Goal: Find specific page/section: Find specific page/section

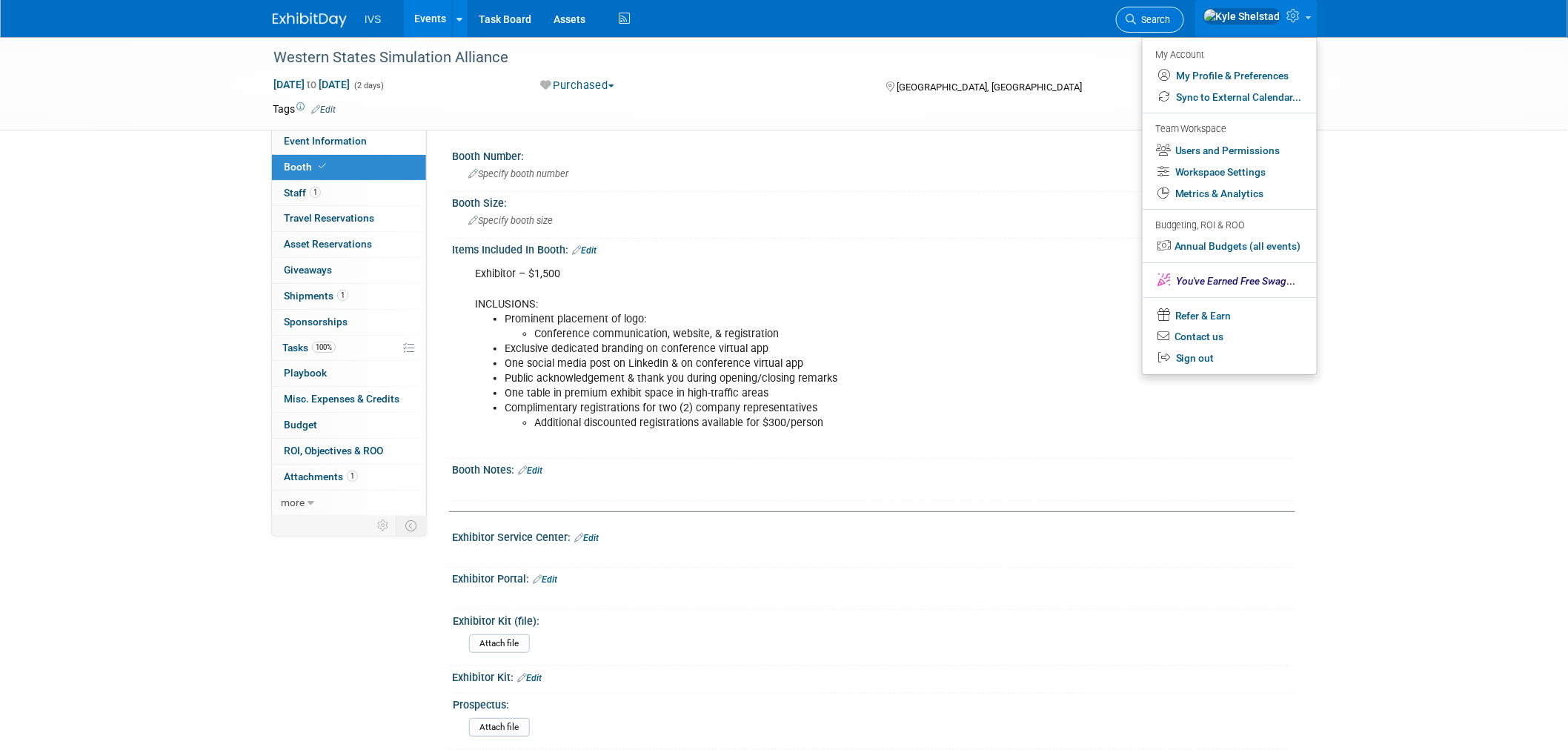
click at [1171, 16] on span "Search" at bounding box center [1152, 19] width 34 height 11
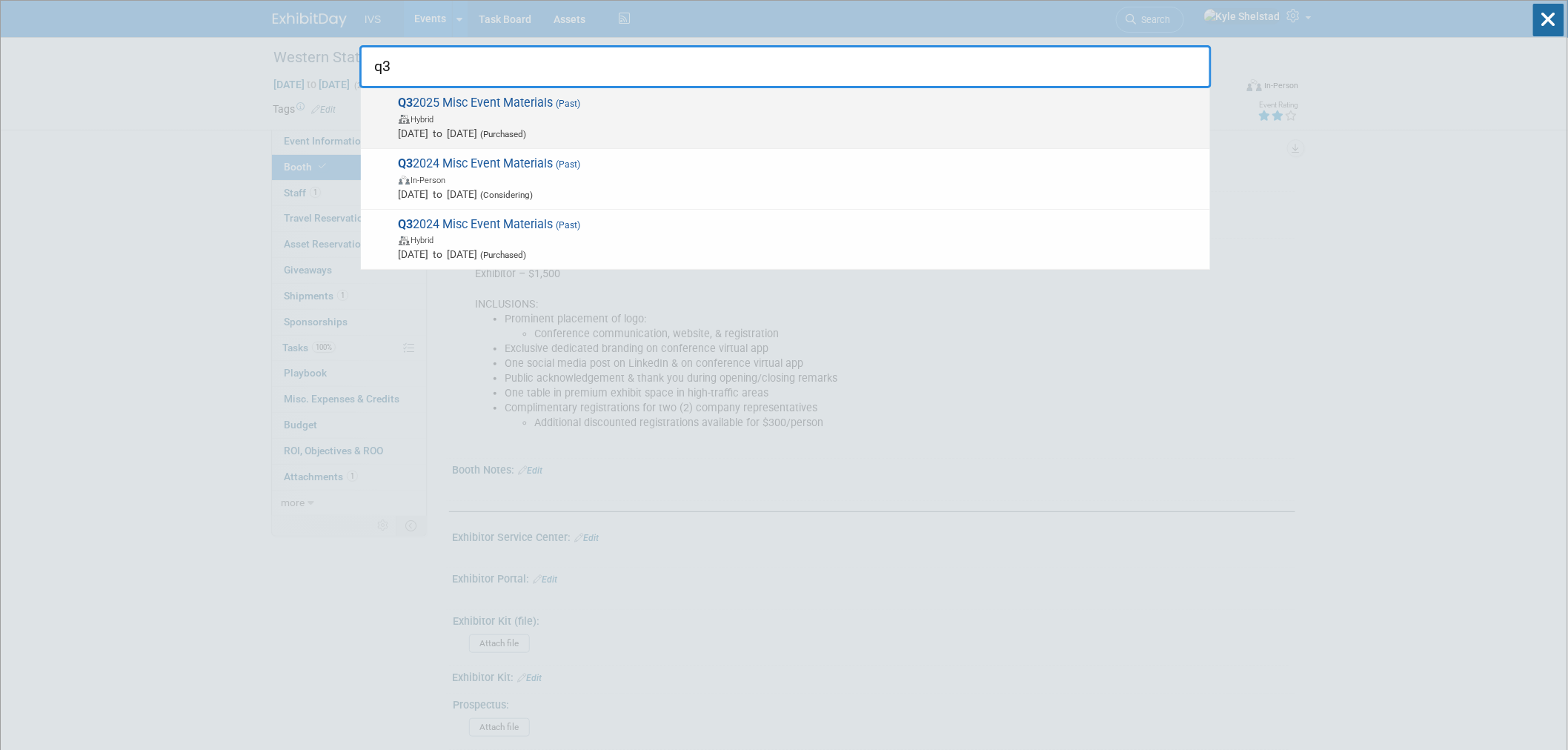
type input "q3"
click at [510, 117] on span "Hybrid" at bounding box center [800, 118] width 804 height 15
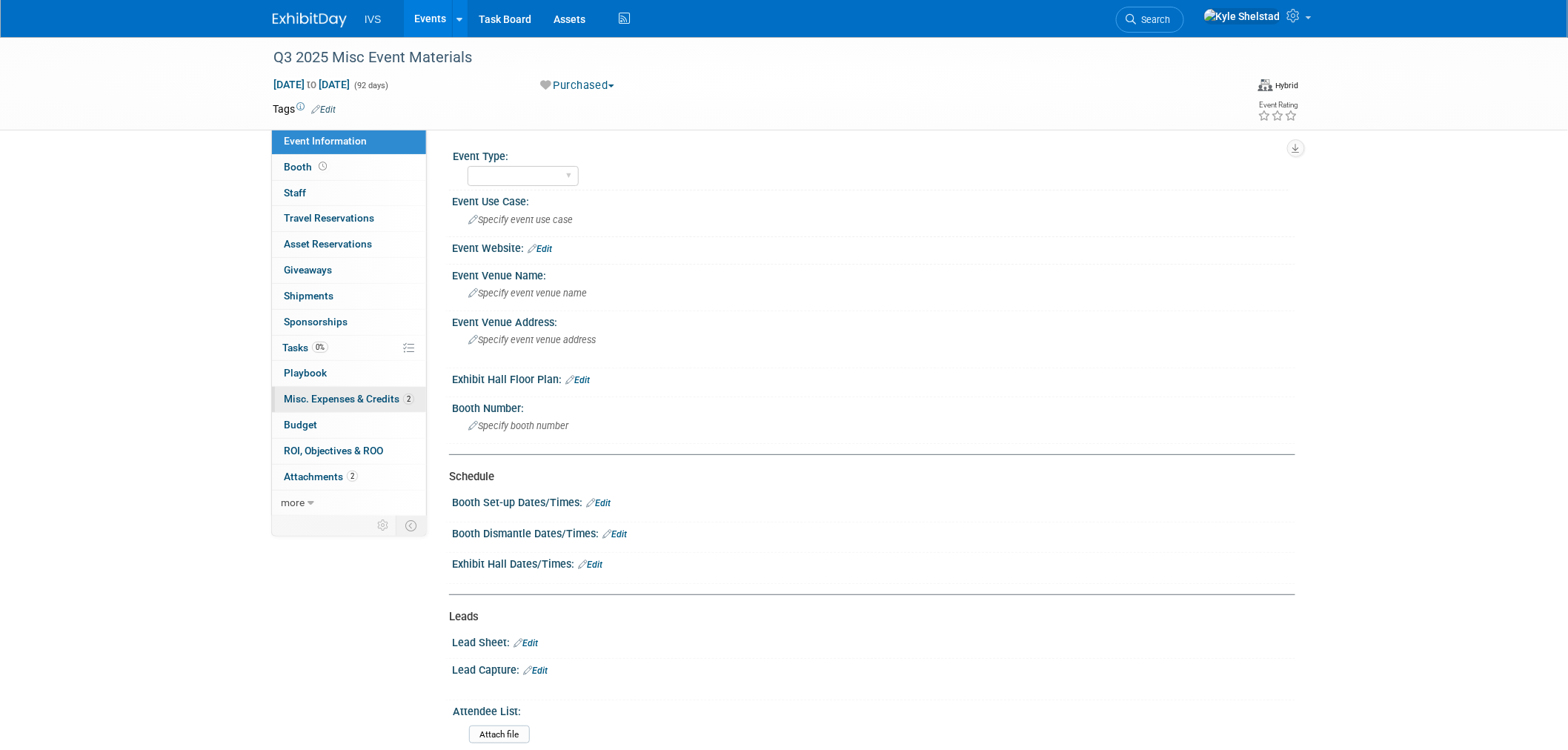
click at [373, 395] on span "Misc. Expenses & Credits 2" at bounding box center [349, 398] width 131 height 12
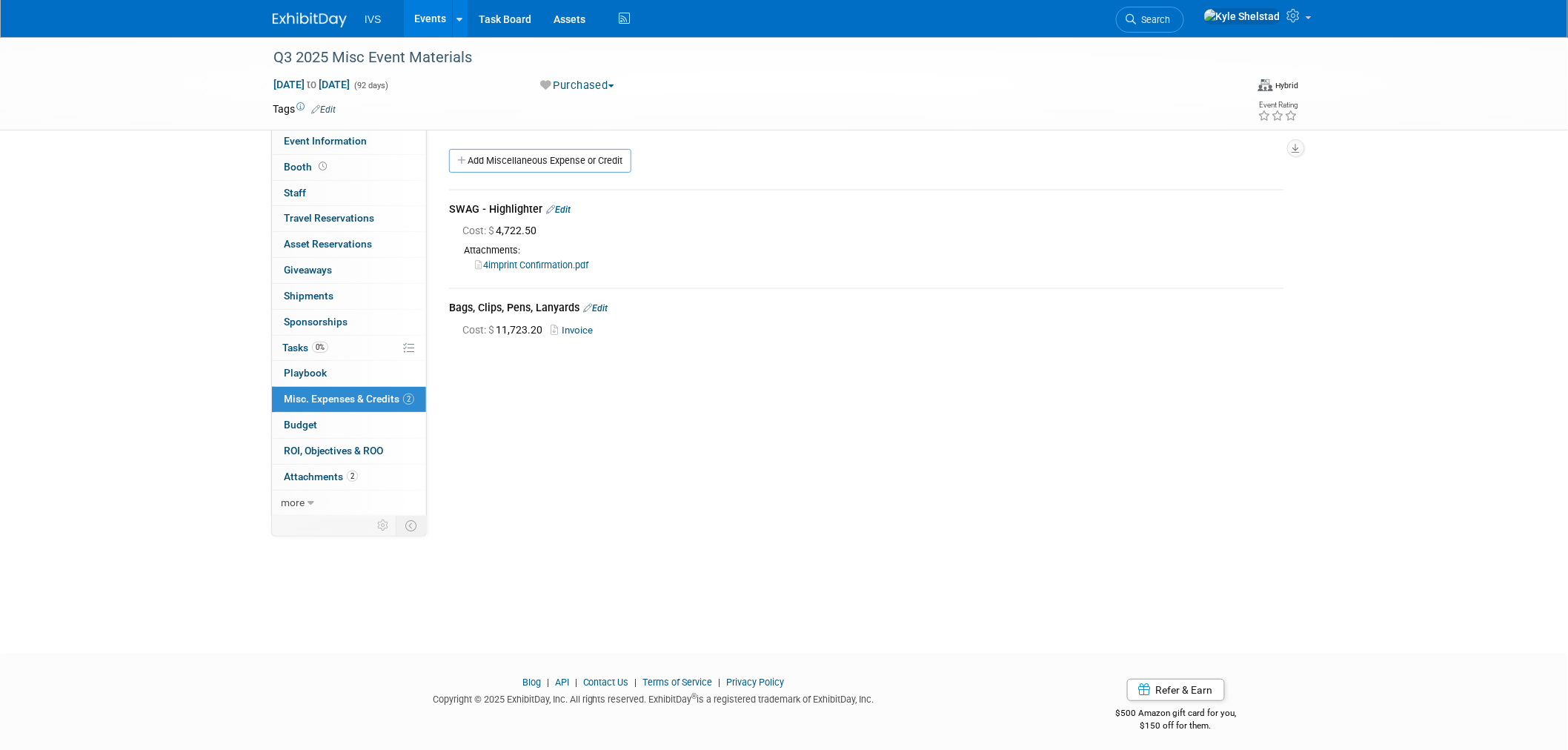
click at [566, 267] on link "4imprint Confirmation.pdf" at bounding box center [531, 265] width 113 height 11
